Goal: Task Accomplishment & Management: Complete application form

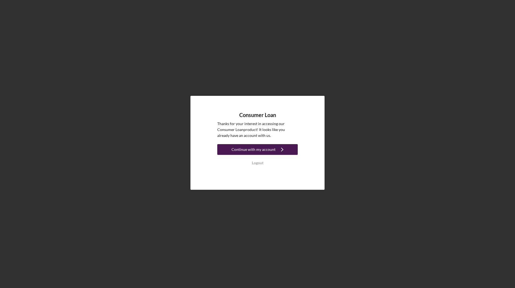
click at [255, 151] on div "Continue with my account" at bounding box center [253, 149] width 44 height 11
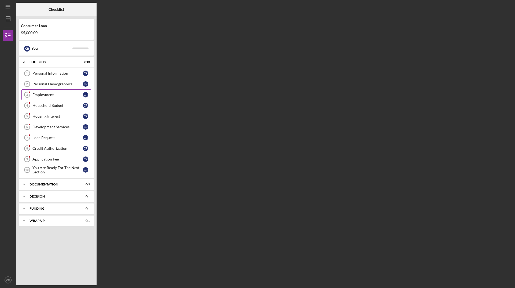
click at [42, 98] on link "Employment 3 Employment C R" at bounding box center [56, 94] width 70 height 11
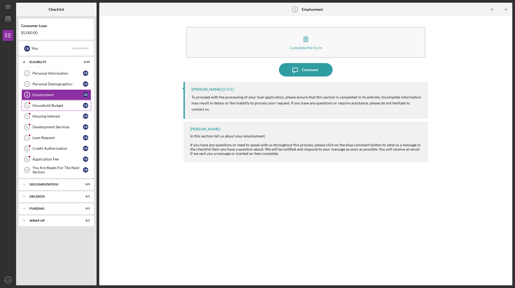
click at [43, 102] on link "Household Budget 4 Household Budget C R" at bounding box center [56, 105] width 70 height 11
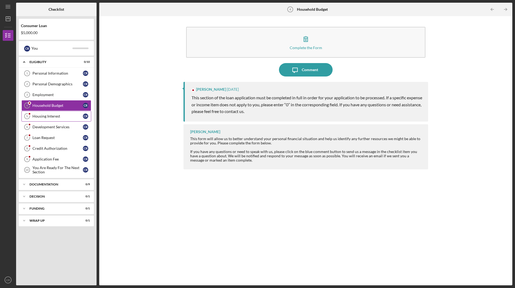
click at [41, 118] on div "Housing Interest" at bounding box center [57, 116] width 50 height 4
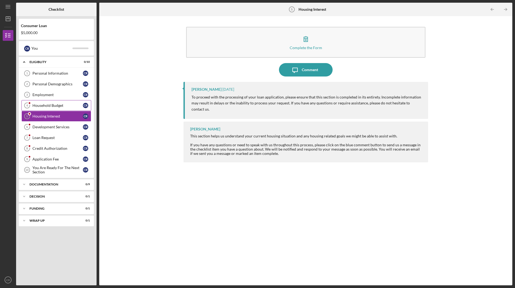
click at [46, 109] on link "Household Budget 4 Household Budget C R" at bounding box center [56, 105] width 70 height 11
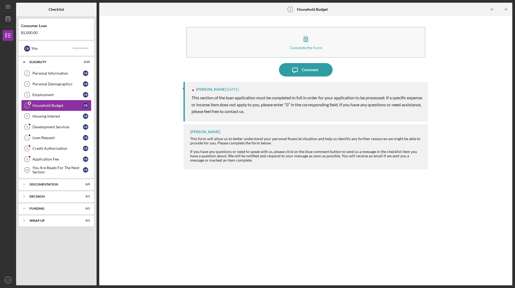
click at [53, 104] on div "Household Budget" at bounding box center [57, 105] width 50 height 4
click at [47, 129] on link "Development Services 6 Development Services C R" at bounding box center [56, 126] width 70 height 11
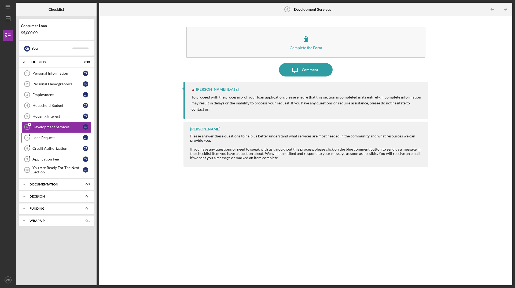
click at [46, 136] on div "Loan Request" at bounding box center [57, 137] width 50 height 4
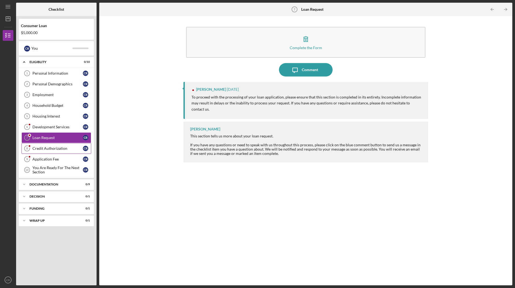
click at [46, 144] on link "Credit Authorization 8 Credit Authorization C R" at bounding box center [56, 148] width 70 height 11
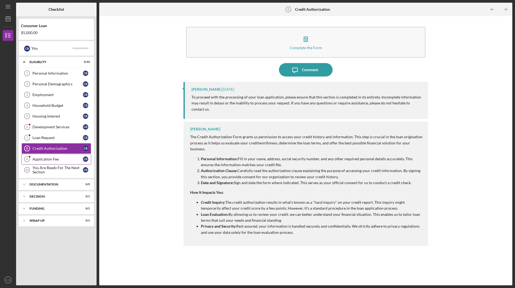
click at [66, 162] on link "Application Fee 9 Application Fee C R" at bounding box center [56, 159] width 70 height 11
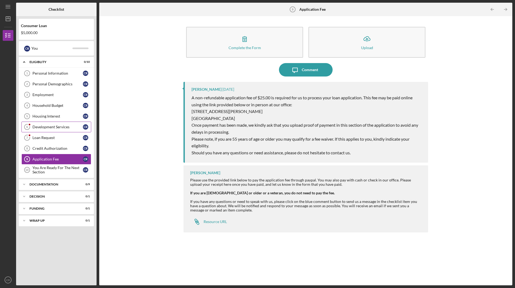
click at [60, 125] on div "Development Services" at bounding box center [57, 127] width 50 height 4
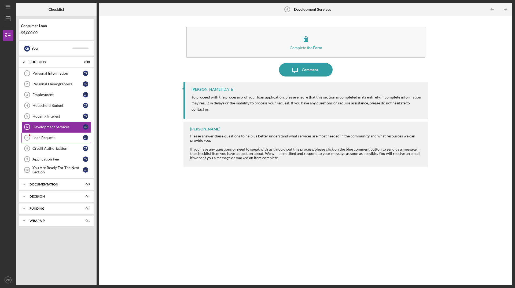
click at [51, 142] on link "Loan Request 7 Loan Request C R" at bounding box center [56, 137] width 70 height 11
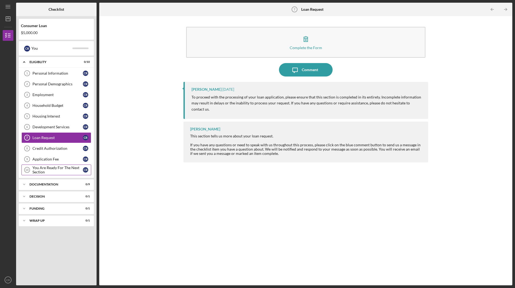
click at [51, 171] on div "You Are Ready For The Next Section" at bounding box center [57, 169] width 50 height 9
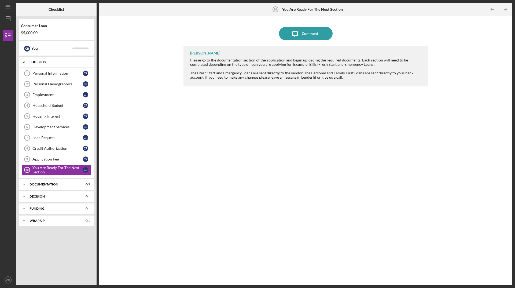
click at [63, 66] on div "Icon/Expander Eligiblity 0 / 10" at bounding box center [56, 62] width 75 height 11
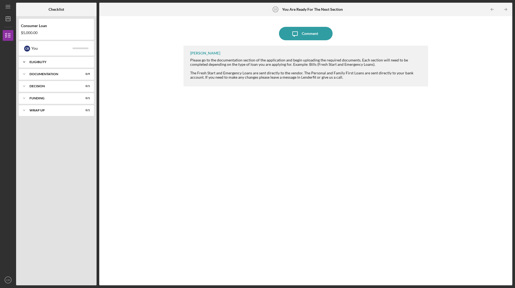
click at [40, 62] on div "Eligiblity" at bounding box center [58, 61] width 58 height 3
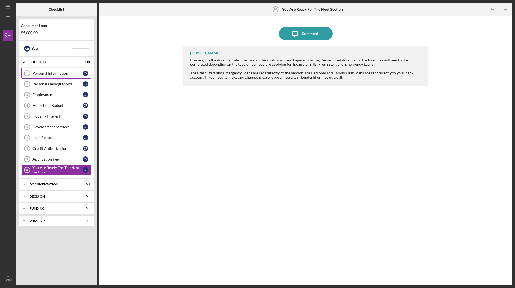
click at [38, 71] on div "Personal Information" at bounding box center [57, 73] width 50 height 4
